Goal: Information Seeking & Learning: Find specific fact

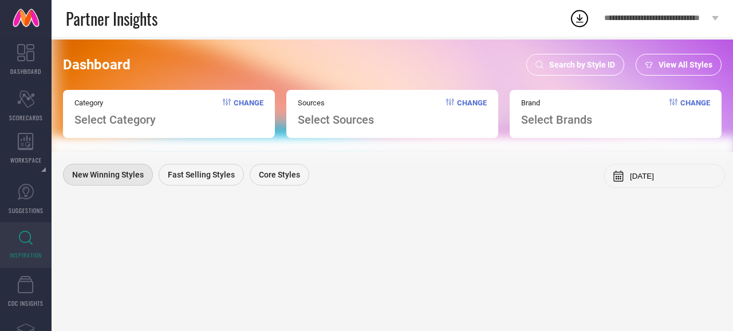
click at [577, 64] on span "Search by Style ID" at bounding box center [582, 64] width 66 height 9
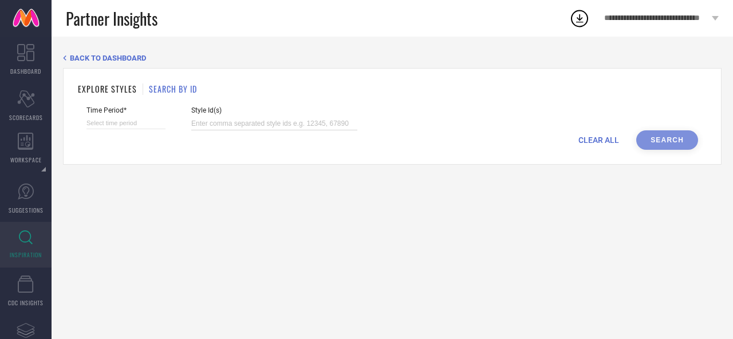
click at [305, 126] on input at bounding box center [274, 123] width 166 height 13
paste input "34299788 34299790 34299787 34433905 28260538 34508985 34403795 34042861 3469690…"
type input "34299788 34299790 34299787 34433905 28260538 34508985 34403795 34042861 3469690…"
select select "7"
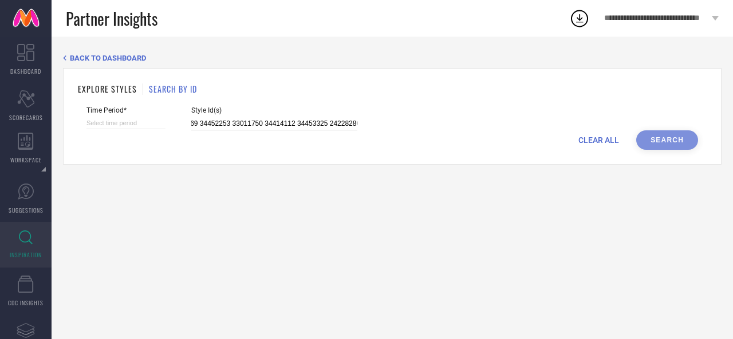
select select "2025"
select select "8"
select select "2025"
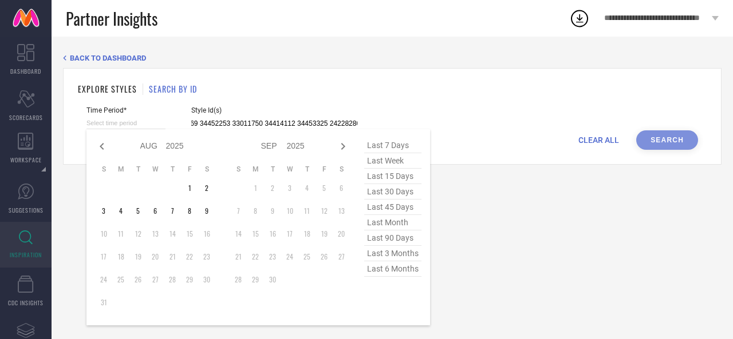
click at [124, 124] on input at bounding box center [125, 123] width 79 height 12
type input "34299788 34299790 34299787 34433905 28260538 34508985 34403795 34042861 3469690…"
click at [384, 273] on span "last 6 months" at bounding box center [392, 269] width 57 height 15
type input "[DATE] to [DATE]"
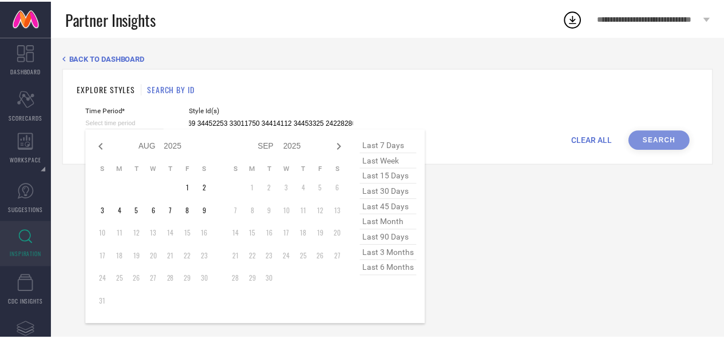
scroll to position [0, 0]
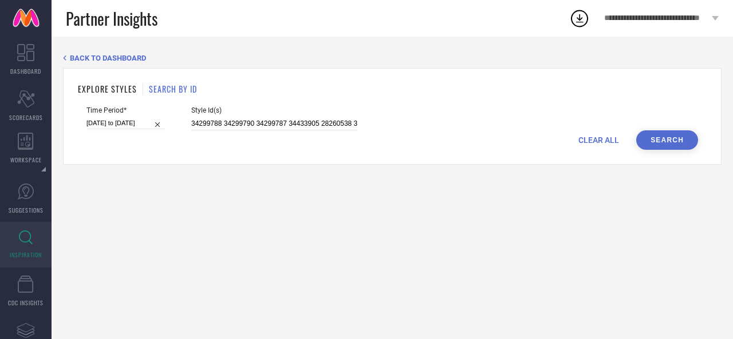
click at [673, 139] on button "Search" at bounding box center [667, 140] width 62 height 19
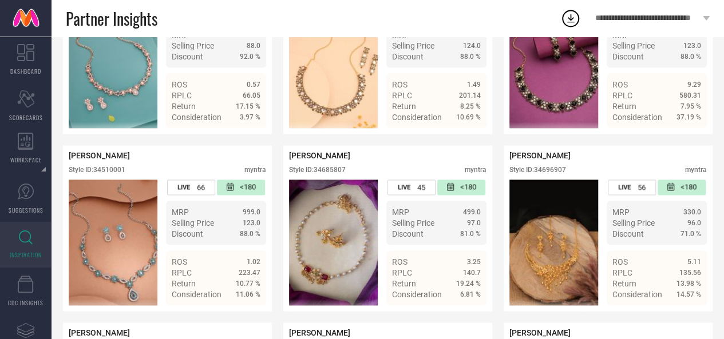
scroll to position [5024, 0]
